Goal: Task Accomplishment & Management: Complete application form

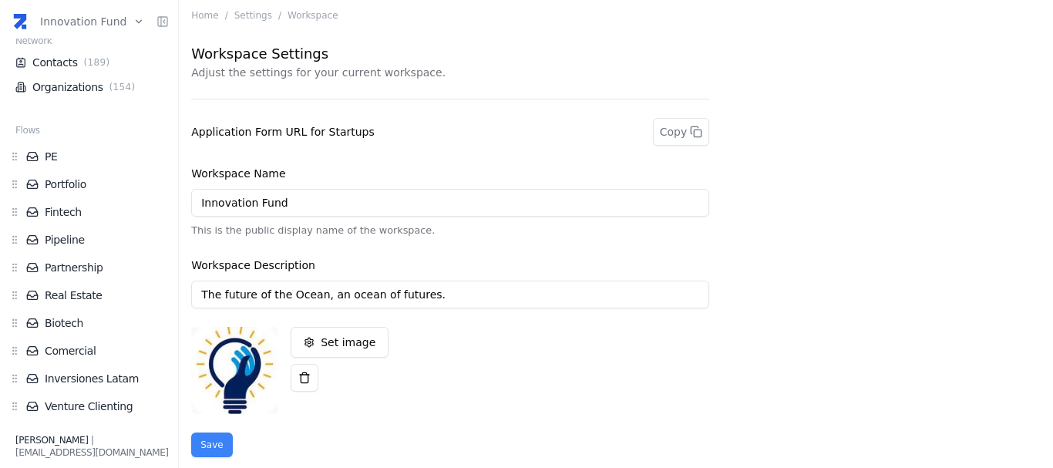
scroll to position [88, 0]
click at [60, 183] on link "Portfolio" at bounding box center [97, 183] width 143 height 15
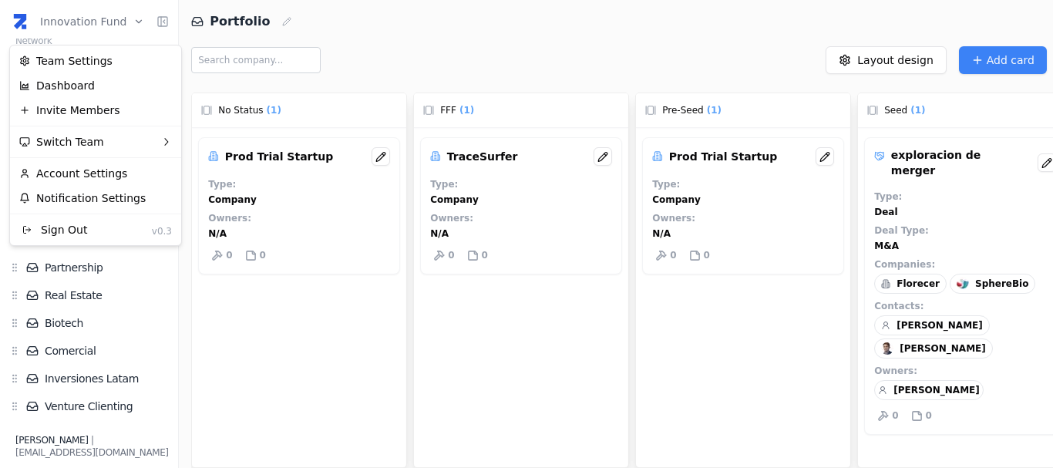
click at [92, 15] on html "Innovation Fund Home Zite Intelligence Network Contacts ( 189 ) Organizations (…" at bounding box center [526, 234] width 1053 height 468
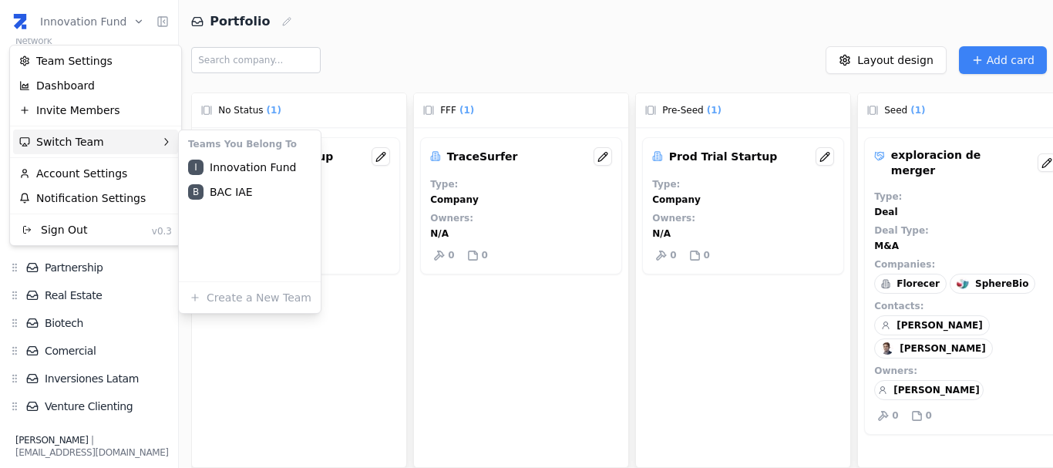
click at [96, 139] on div "Switch Team" at bounding box center [95, 141] width 165 height 25
click at [221, 187] on div "B BAC IAE" at bounding box center [250, 192] width 136 height 25
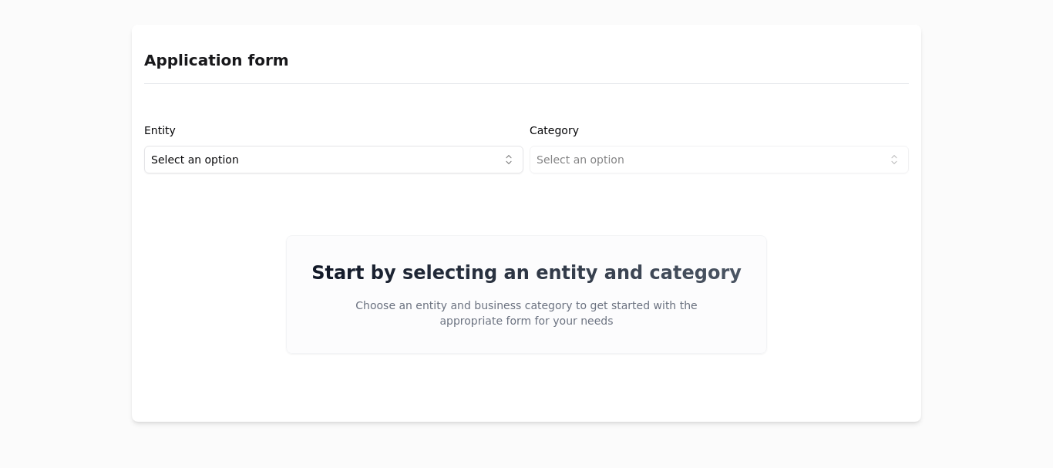
click at [219, 160] on html "Application form Entity Select an option Category Select an option Start by sel…" at bounding box center [526, 234] width 1053 height 468
click at [610, 157] on html "Application form Entity Investor Category Select an option Start by selecting a…" at bounding box center [526, 234] width 1053 height 468
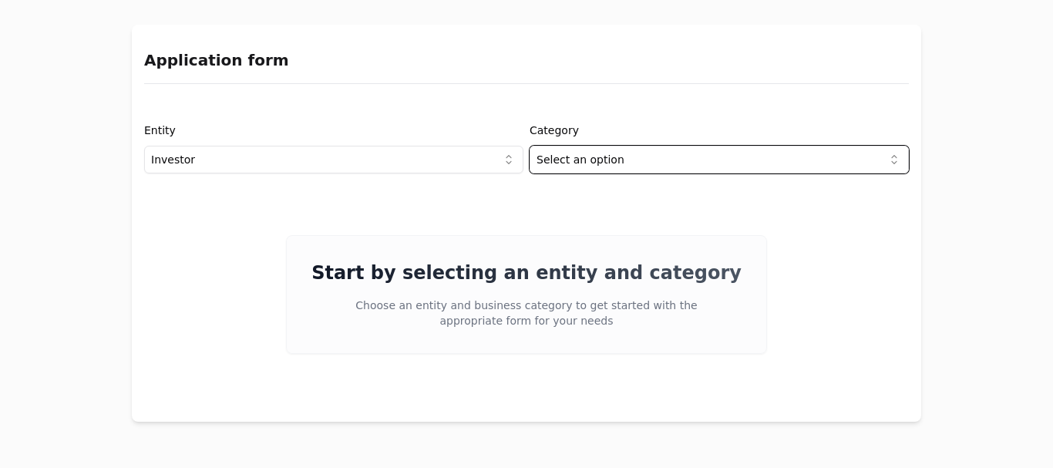
click at [566, 165] on html "Application form Entity Investor Category Select an option Start by selecting a…" at bounding box center [526, 234] width 1053 height 468
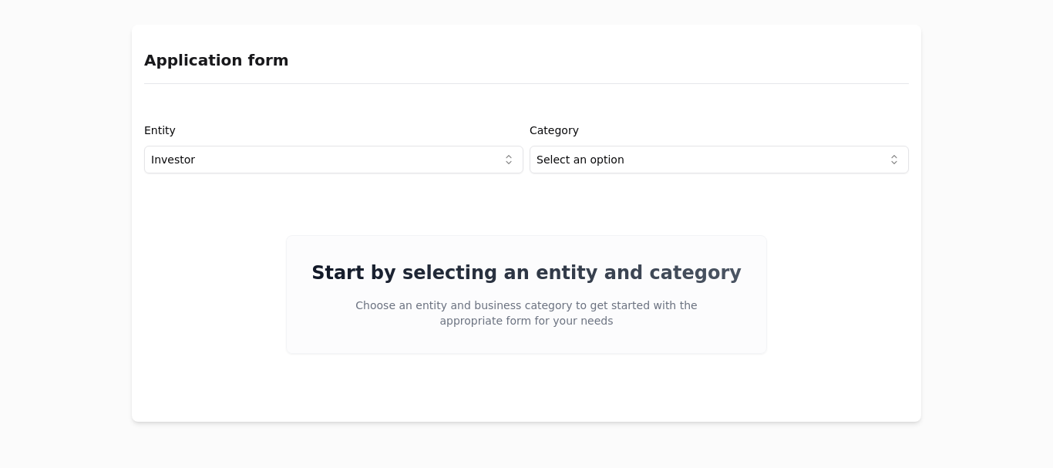
click at [481, 168] on html "Application form Entity Investor Category Select an option Start by selecting a…" at bounding box center [526, 234] width 1053 height 468
click at [587, 162] on html "Application form Entity Project or Company Category Select an option Start by s…" at bounding box center [526, 234] width 1053 height 468
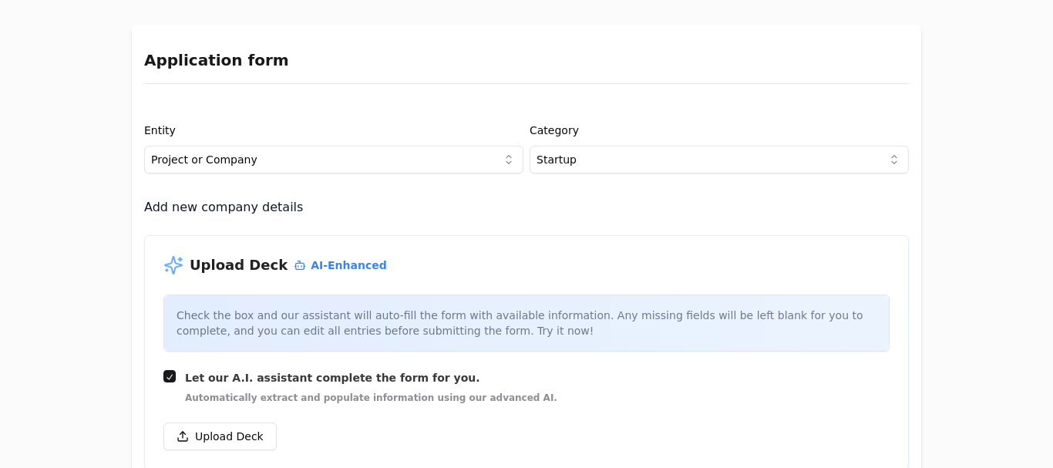
click at [261, 159] on html "Application form Entity Project or Company Category Startup Add new company det…" at bounding box center [526, 234] width 1053 height 468
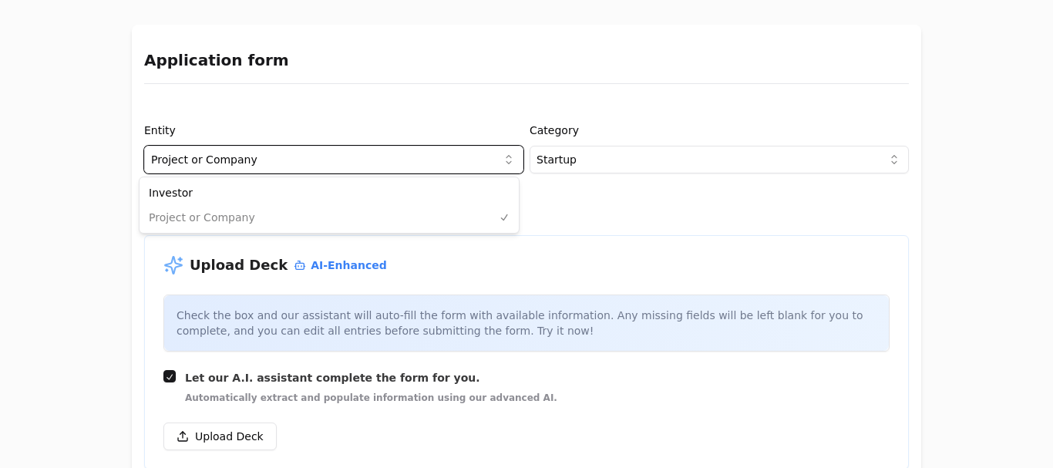
click at [596, 156] on html "Application form Entity Project or Company Category Startup Add new company det…" at bounding box center [526, 234] width 1053 height 468
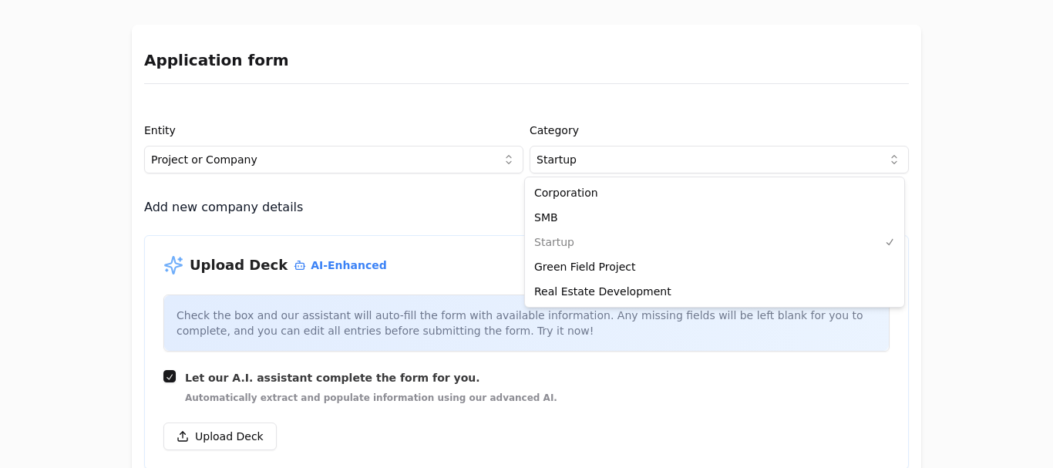
click at [594, 164] on html "Application form Entity Project or Company Category Startup Add new company det…" at bounding box center [526, 234] width 1053 height 468
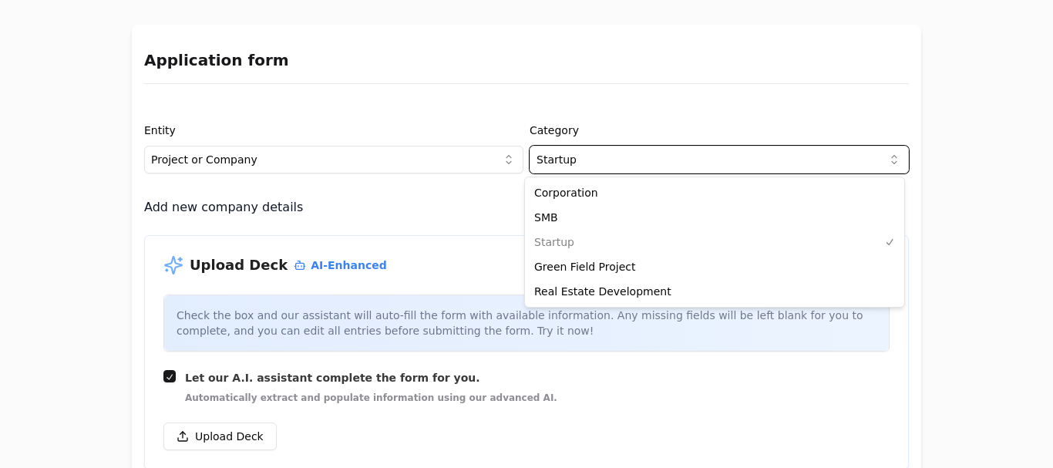
click at [529, 112] on html "Application form Entity Project or Company Category Startup Add new company det…" at bounding box center [526, 234] width 1053 height 468
